Goal: Task Accomplishment & Management: Use online tool/utility

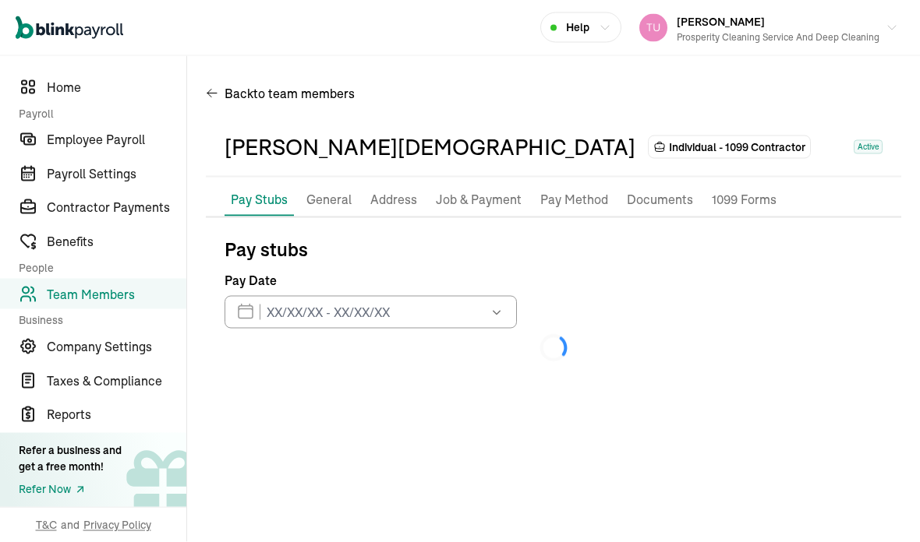
scroll to position [62, 0]
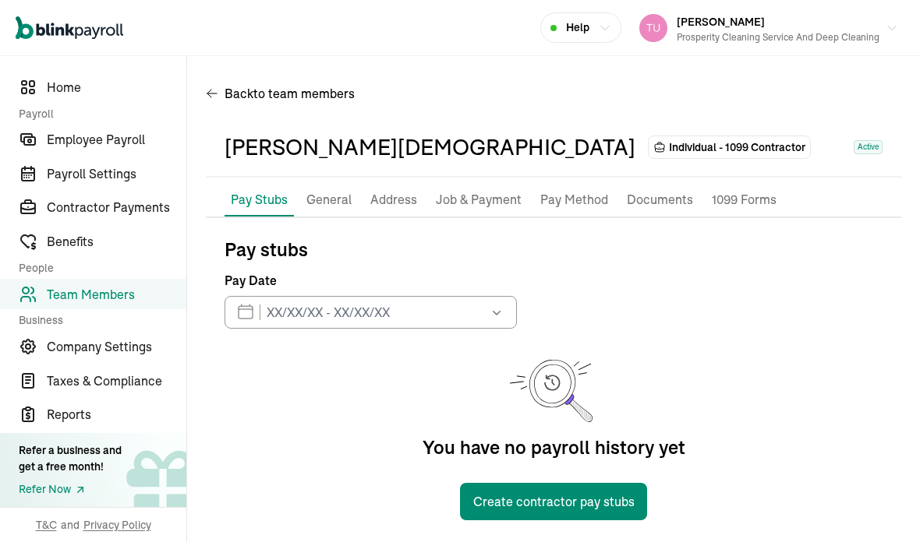
click at [159, 217] on span "Contractor Payments" at bounding box center [117, 207] width 140 height 19
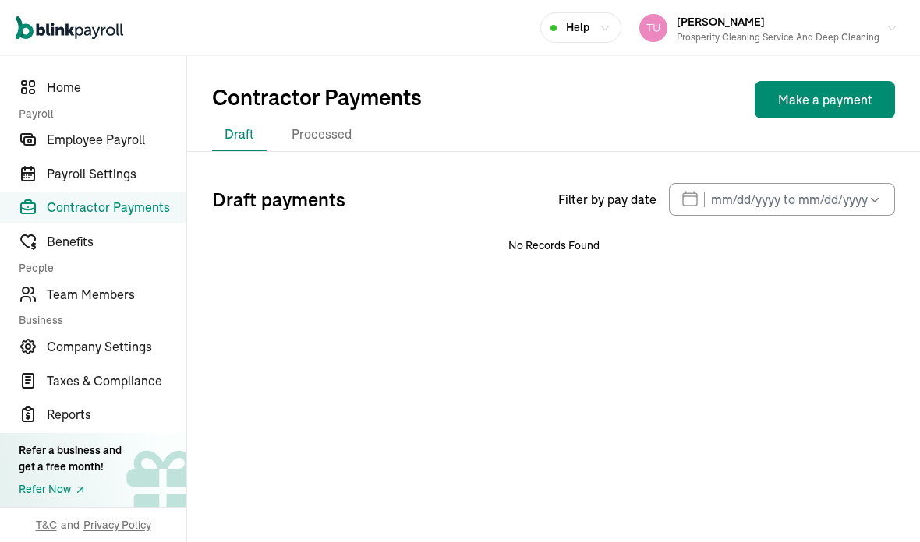
click at [168, 217] on span "Contractor Payments" at bounding box center [117, 207] width 140 height 19
click at [144, 224] on link "Contractor Payments" at bounding box center [93, 208] width 186 height 31
click at [152, 215] on span "Contractor Payments" at bounding box center [117, 207] width 140 height 19
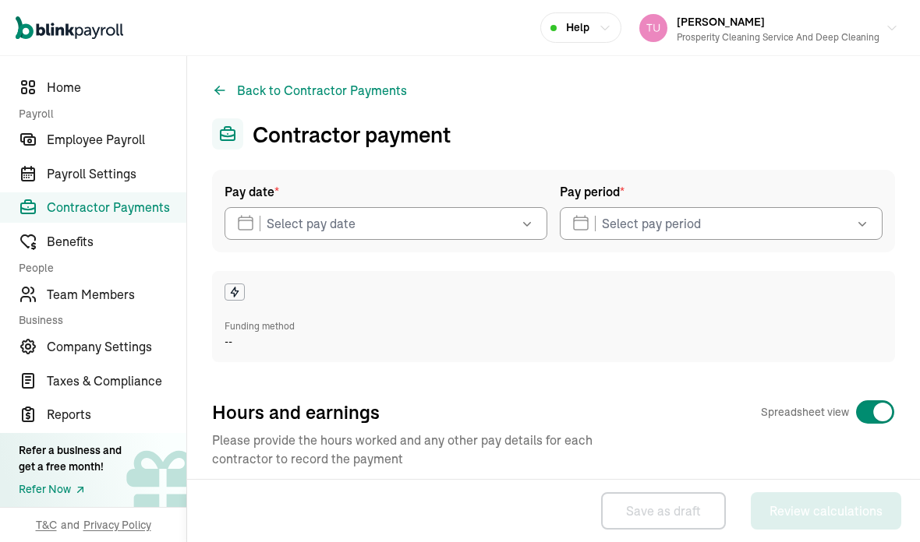
select select "direct_deposit"
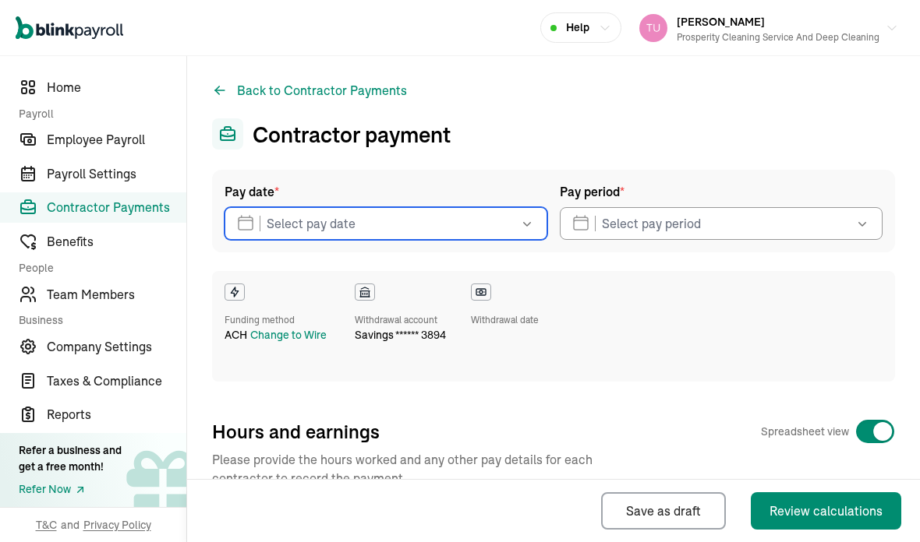
click at [500, 223] on input "text" at bounding box center [385, 223] width 323 height 33
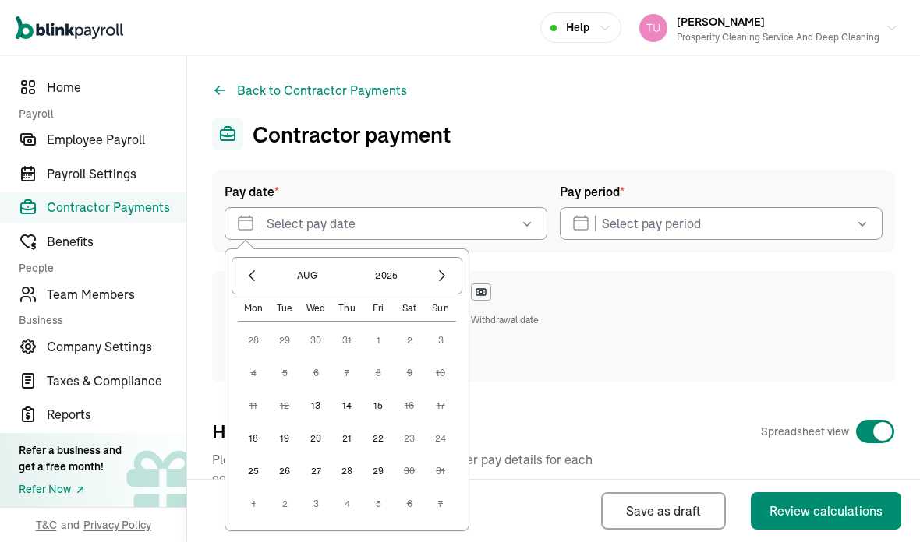
click at [325, 401] on button "13" at bounding box center [315, 405] width 31 height 31
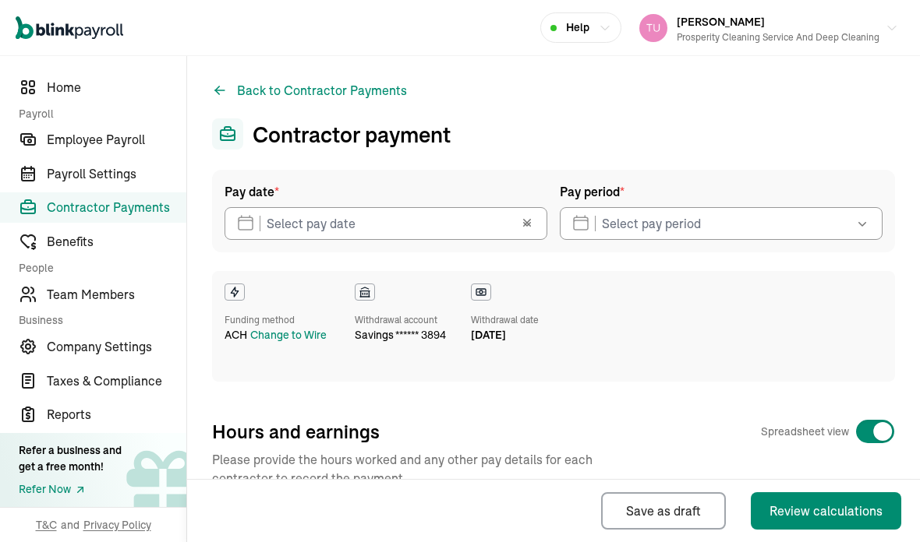
type input "[DATE]"
click at [537, 224] on button "button" at bounding box center [537, 223] width 19 height 33
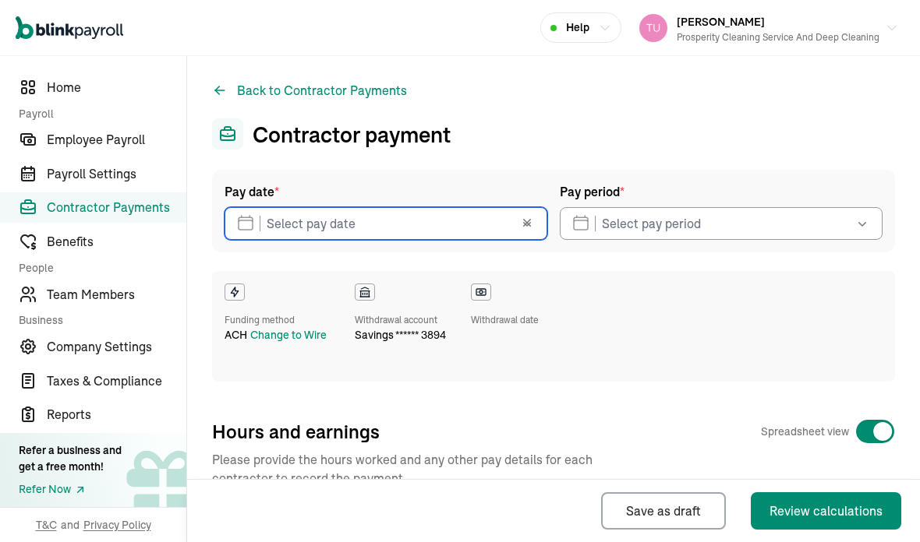
click at [476, 217] on input "text" at bounding box center [385, 223] width 323 height 33
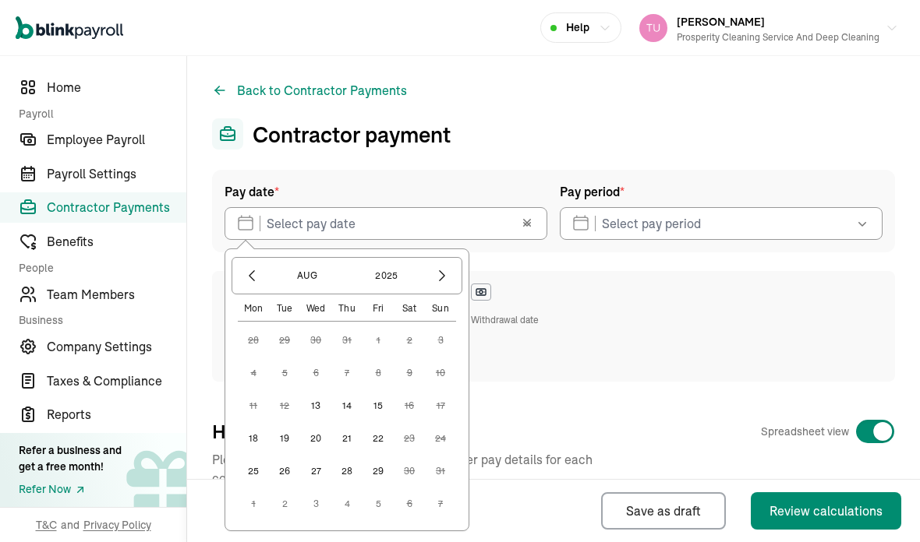
click at [323, 403] on button "13" at bounding box center [315, 405] width 31 height 31
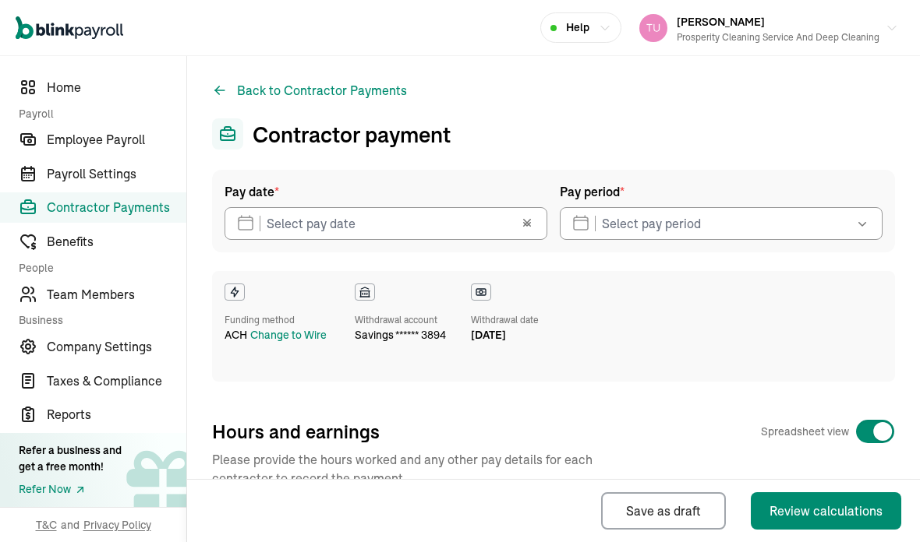
type input "[DATE]"
click at [866, 221] on icon "button" at bounding box center [862, 224] width 16 height 16
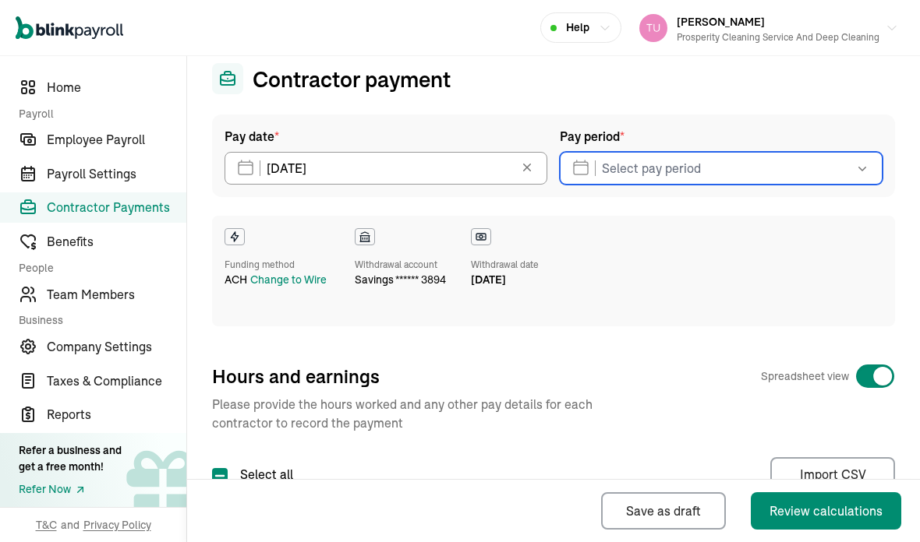
scroll to position [51, 0]
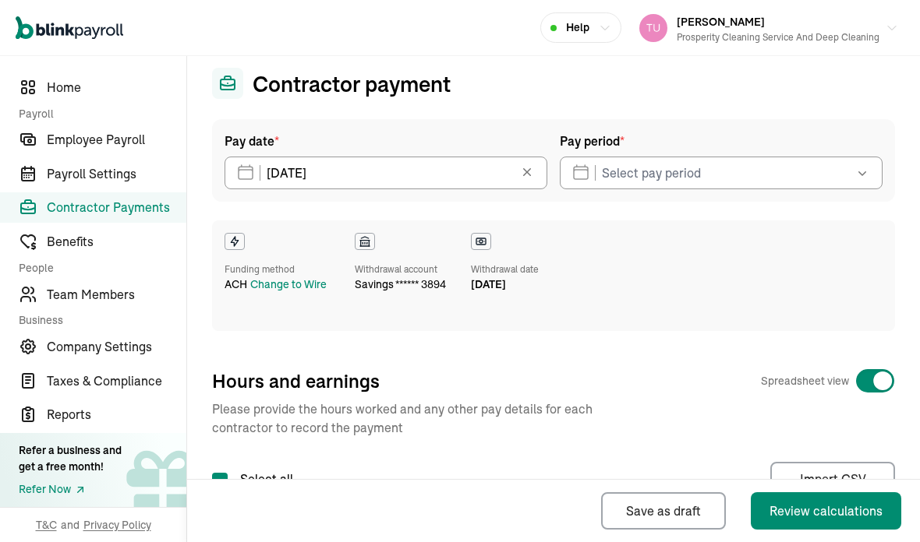
click at [873, 176] on button "button" at bounding box center [861, 173] width 44 height 33
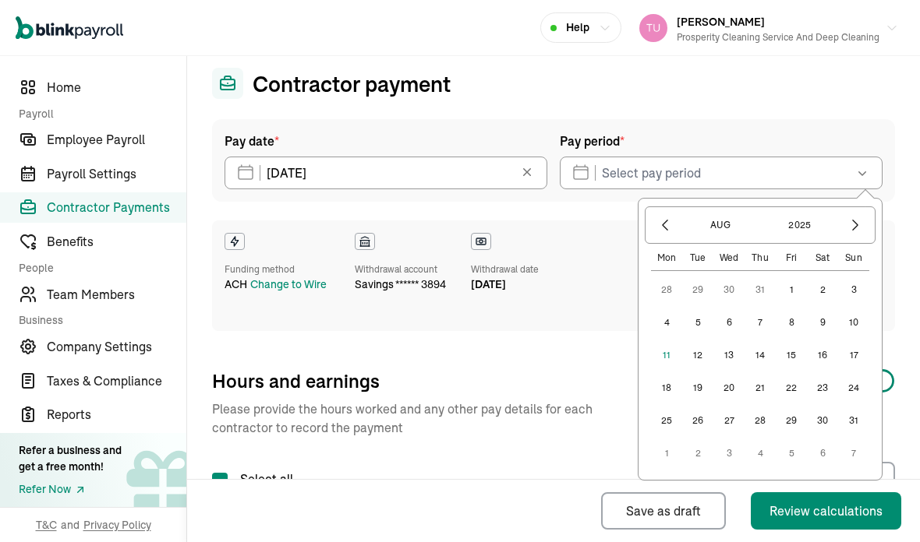
click at [662, 226] on icon "button" at bounding box center [665, 225] width 16 height 16
click at [826, 357] on button "19" at bounding box center [822, 355] width 31 height 31
click at [797, 419] on button "1" at bounding box center [790, 420] width 31 height 31
type input "[DATE] - [DATE]"
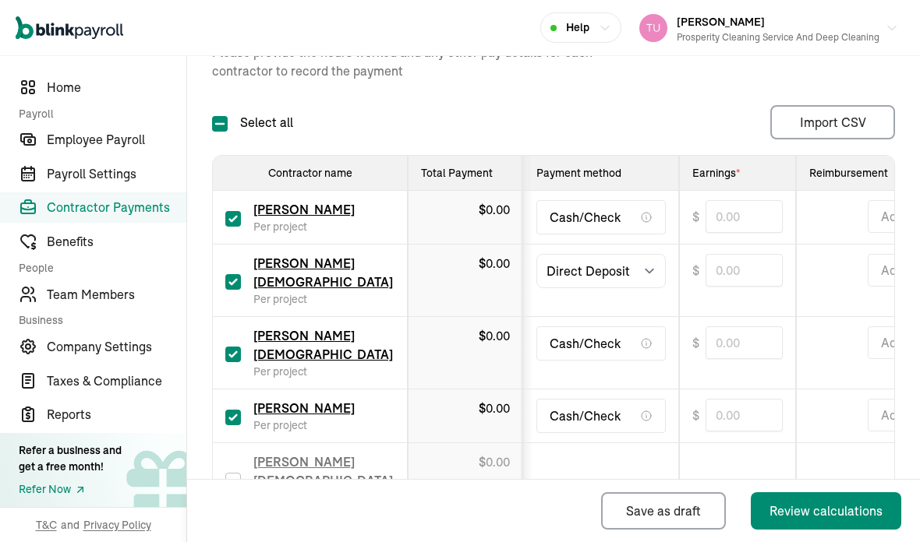
scroll to position [407, 0]
click at [238, 210] on label at bounding box center [233, 218] width 16 height 19
click at [238, 212] on input "checkbox" at bounding box center [233, 220] width 16 height 16
checkbox input "false"
type input "0.00"
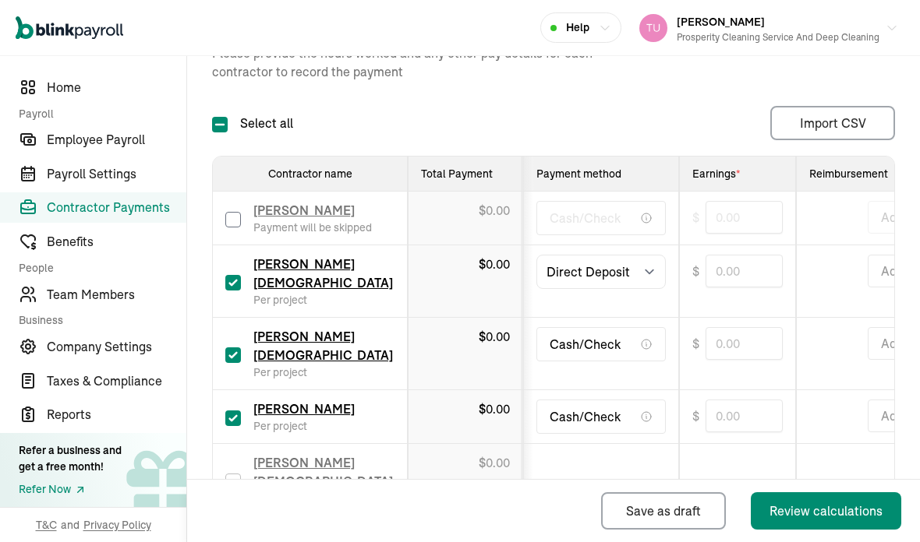
click at [235, 348] on input "checkbox" at bounding box center [233, 356] width 16 height 16
checkbox input "false"
type input "0.00"
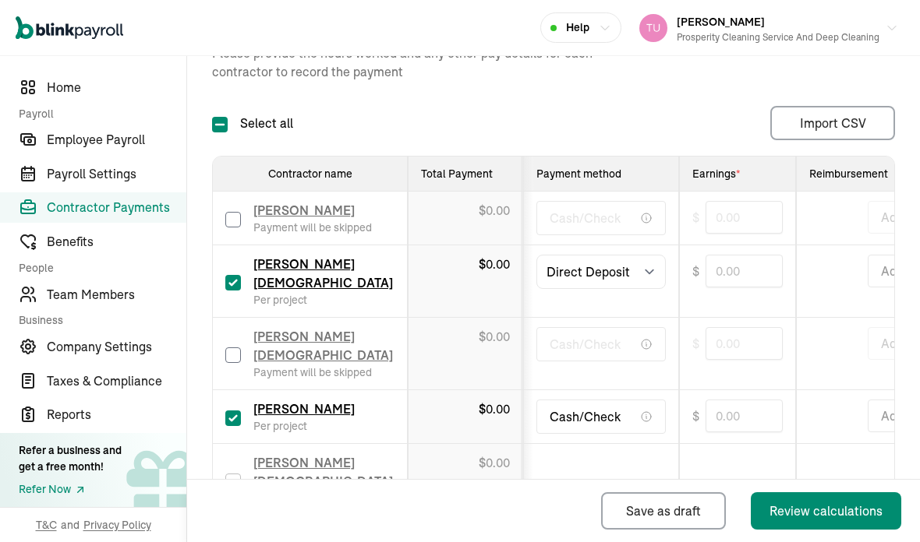
click at [234, 411] on input "checkbox" at bounding box center [233, 419] width 16 height 16
checkbox input "false"
type input "0.00"
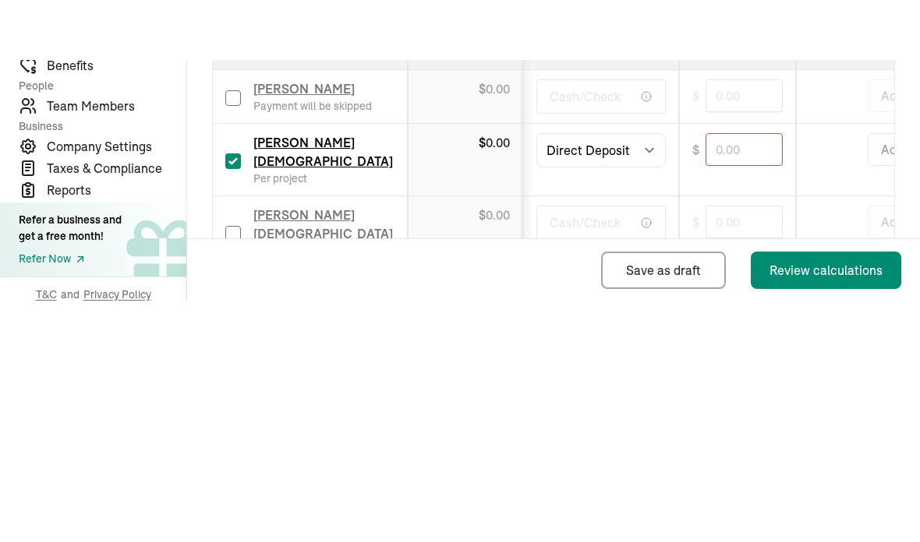
click at [850, 327] on div "Add" at bounding box center [873, 343] width 129 height 33
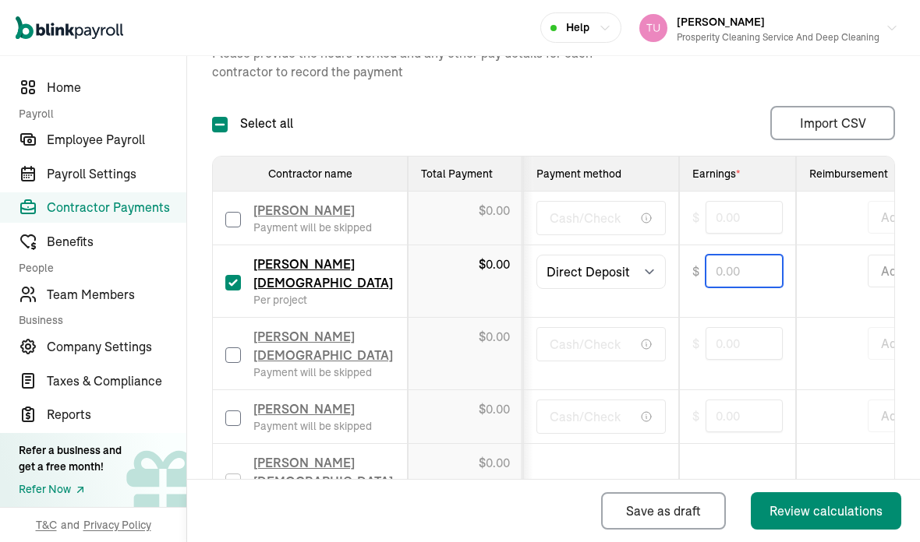
click at [754, 255] on input "text" at bounding box center [743, 271] width 77 height 33
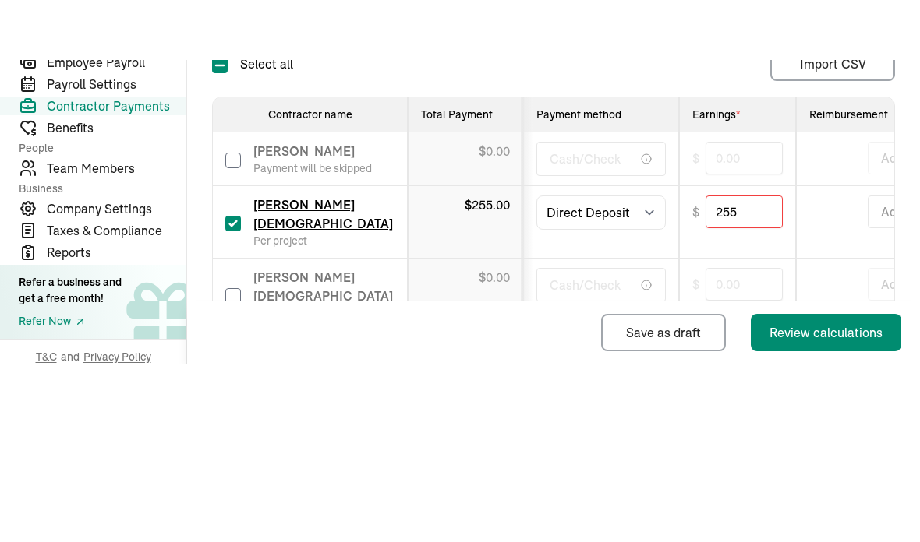
click at [842, 327] on div "Add" at bounding box center [873, 343] width 129 height 33
type input "255.00"
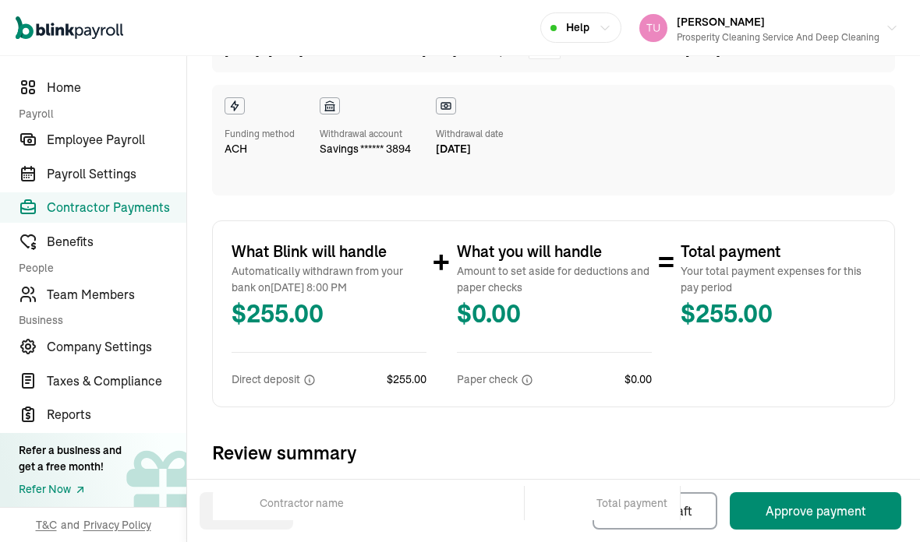
scroll to position [193, 0]
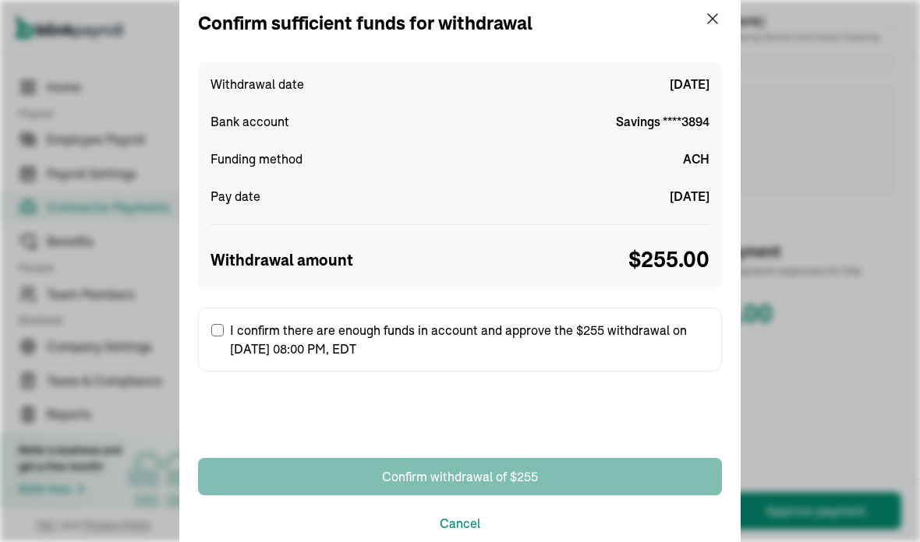
click at [206, 333] on label "I confirm there are enough funds in account and approve the $255 withdrawal on …" at bounding box center [460, 340] width 524 height 64
click at [211, 333] on input "I confirm there are enough funds in account and approve the $255 withdrawal on …" at bounding box center [217, 330] width 12 height 12
checkbox input "true"
